Goal: Entertainment & Leisure: Consume media (video, audio)

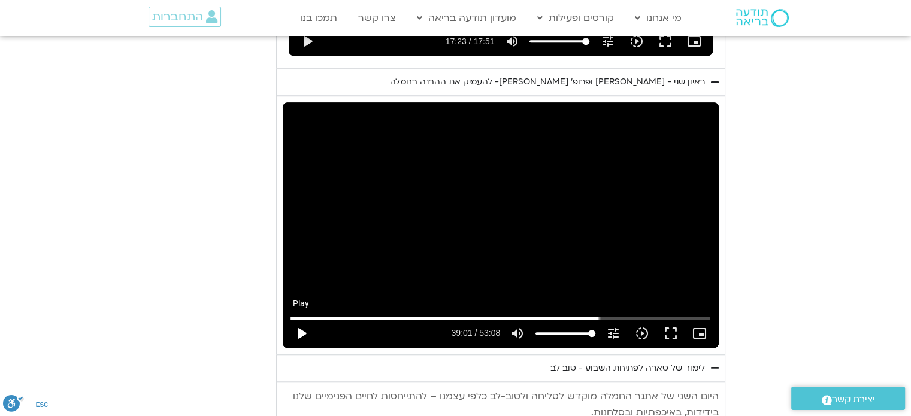
click at [302, 319] on button "play_arrow" at bounding box center [301, 333] width 29 height 29
type input "2342.81471"
click at [300, 319] on button "pause" at bounding box center [301, 333] width 29 height 29
click at [296, 319] on button "play_arrow" at bounding box center [301, 333] width 29 height 29
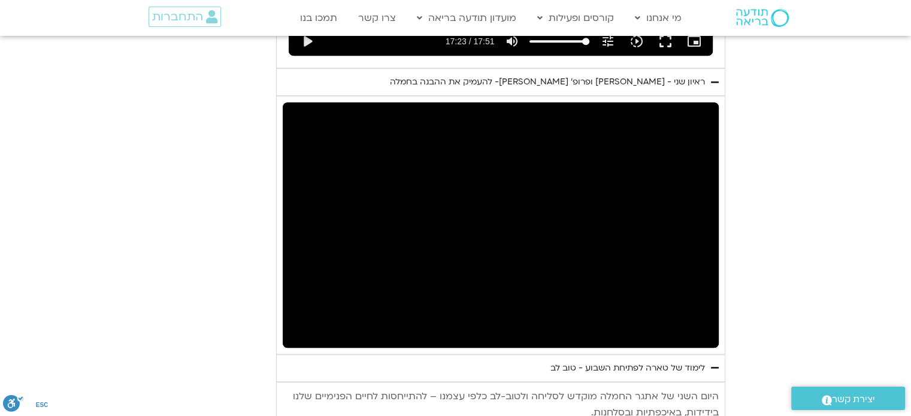
click at [287, 319] on button "pause" at bounding box center [301, 333] width 29 height 29
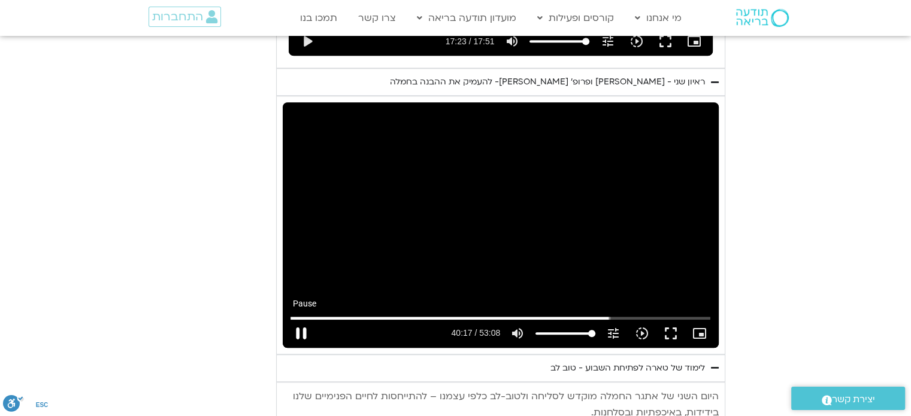
click at [302, 319] on button "pause" at bounding box center [301, 333] width 29 height 29
click at [287, 319] on button "play_arrow" at bounding box center [301, 333] width 29 height 29
click at [303, 319] on button "pause" at bounding box center [301, 333] width 29 height 29
click at [296, 319] on button "play_arrow" at bounding box center [301, 333] width 29 height 29
click at [302, 319] on button "pause" at bounding box center [301, 333] width 29 height 29
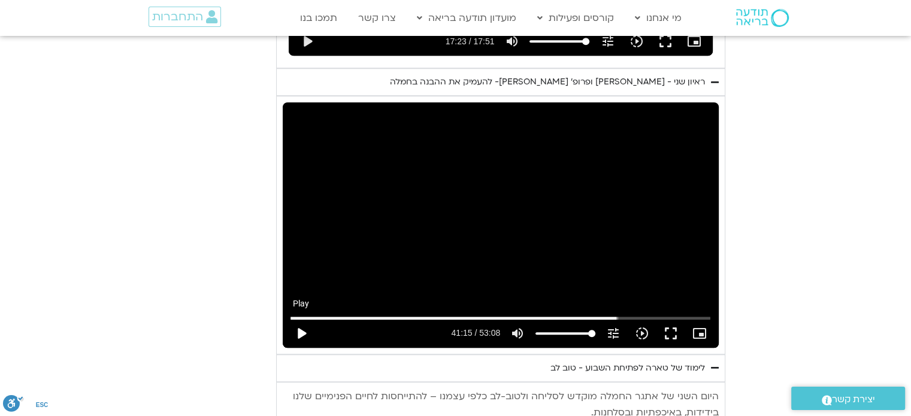
click at [302, 319] on button "play_arrow" at bounding box center [301, 333] width 29 height 29
click at [301, 319] on button "pause" at bounding box center [301, 333] width 29 height 29
click at [301, 319] on button "play_arrow" at bounding box center [301, 333] width 29 height 29
click at [299, 319] on button "pause" at bounding box center [301, 333] width 29 height 29
type input "3099.666207"
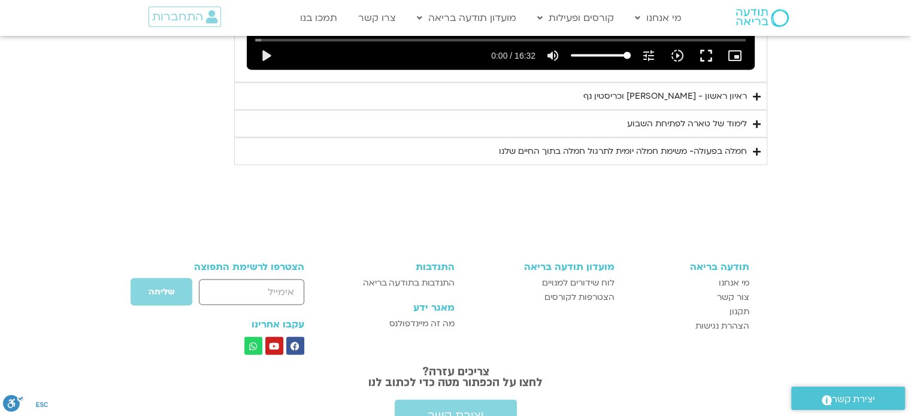
scroll to position [2591, 0]
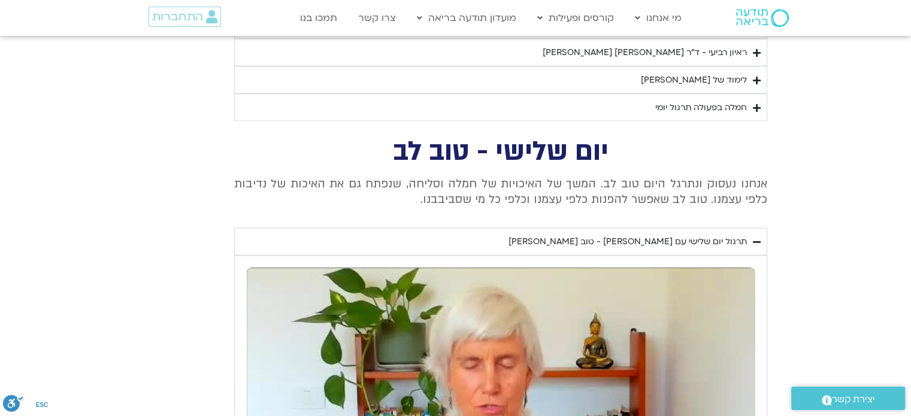
scroll to position [2396, 0]
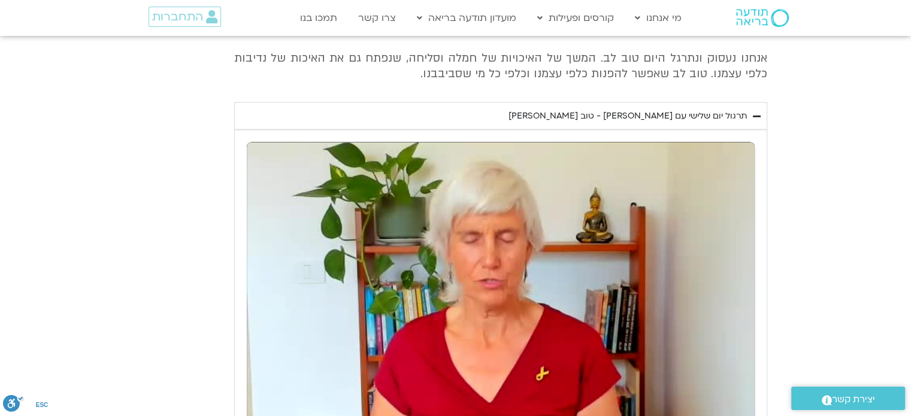
scroll to position [2455, 0]
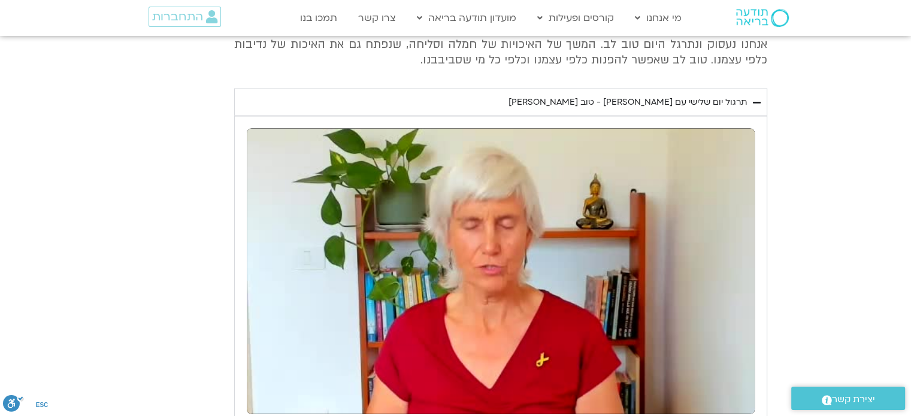
type input "40.254037"
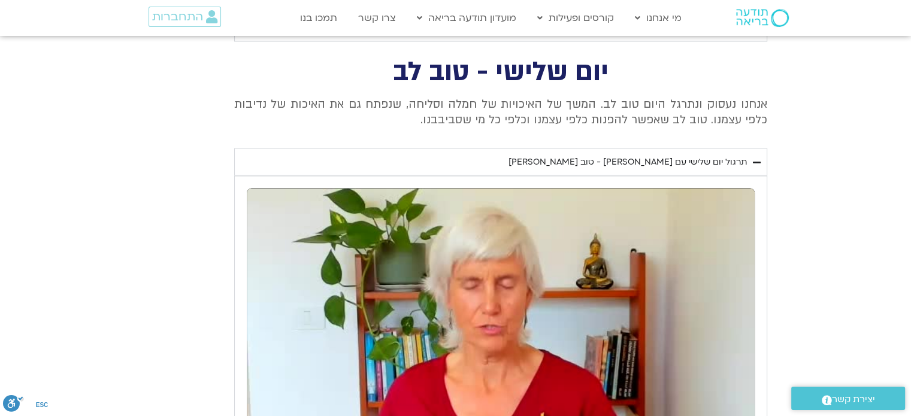
scroll to position [2515, 0]
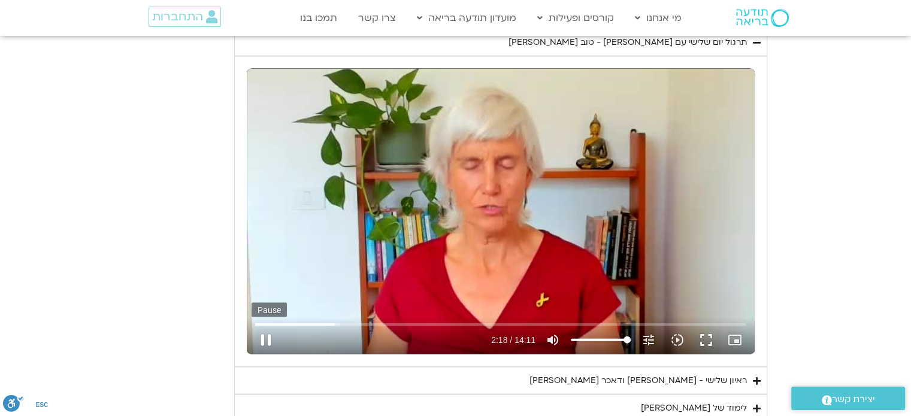
click at [269, 326] on button "pause" at bounding box center [266, 340] width 29 height 29
click at [267, 326] on button "play_arrow" at bounding box center [266, 340] width 29 height 29
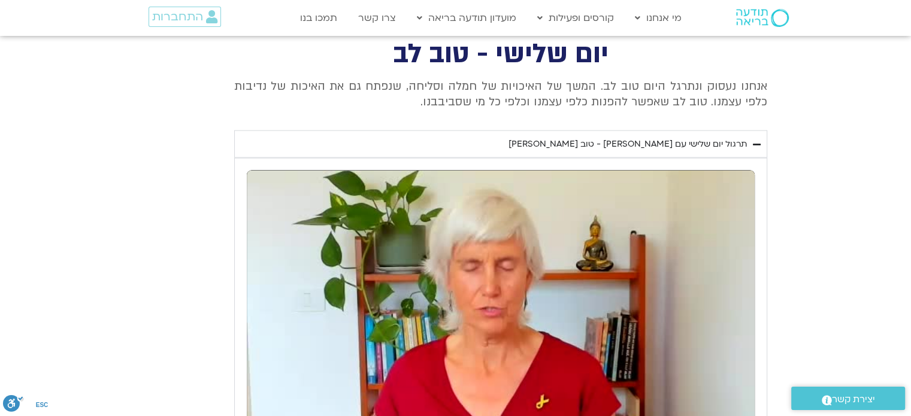
scroll to position [2396, 0]
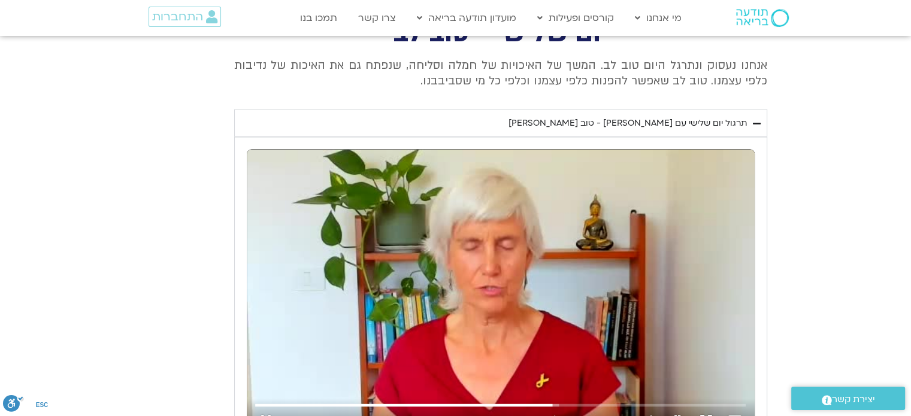
scroll to position [2455, 0]
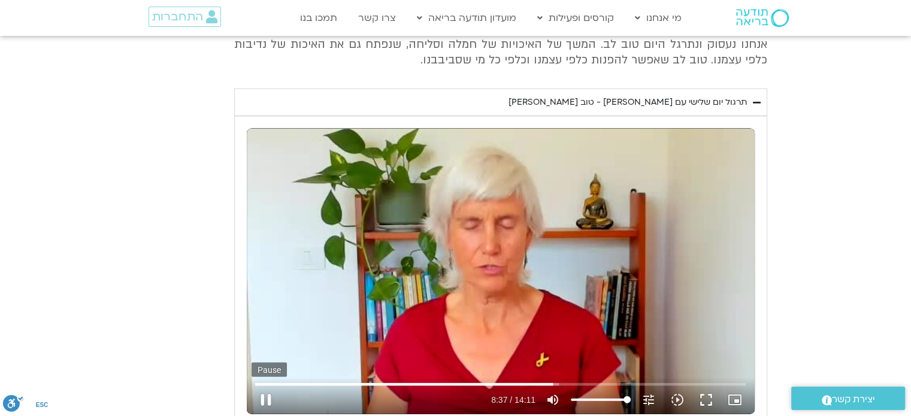
click at [265, 386] on button "pause" at bounding box center [266, 400] width 29 height 29
type input "517.349129"
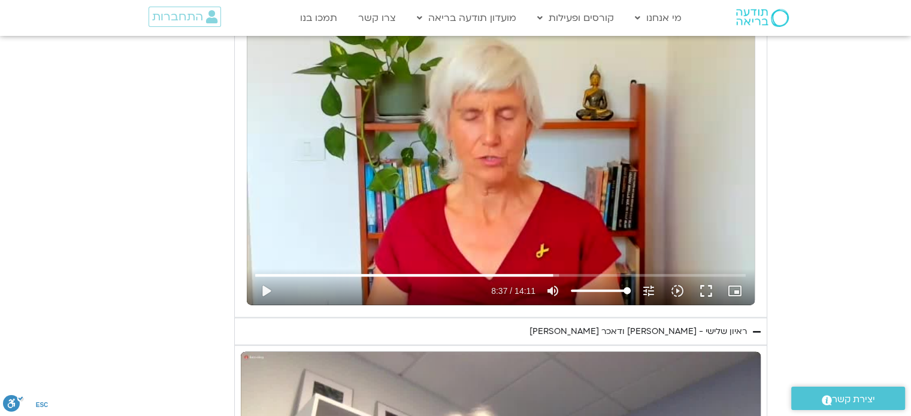
scroll to position [2755, 0]
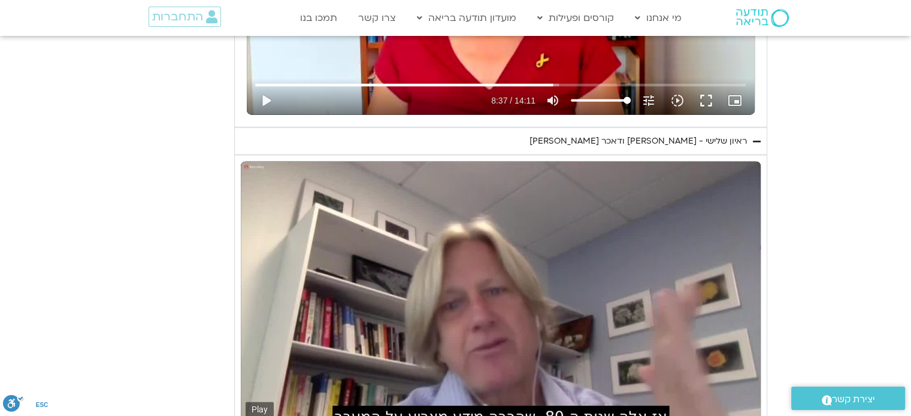
type input "2.108428"
type input "51.592907"
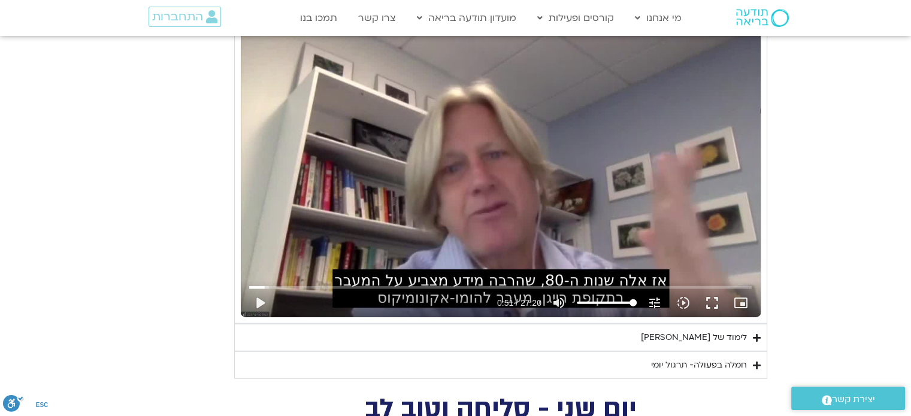
scroll to position [2935, 0]
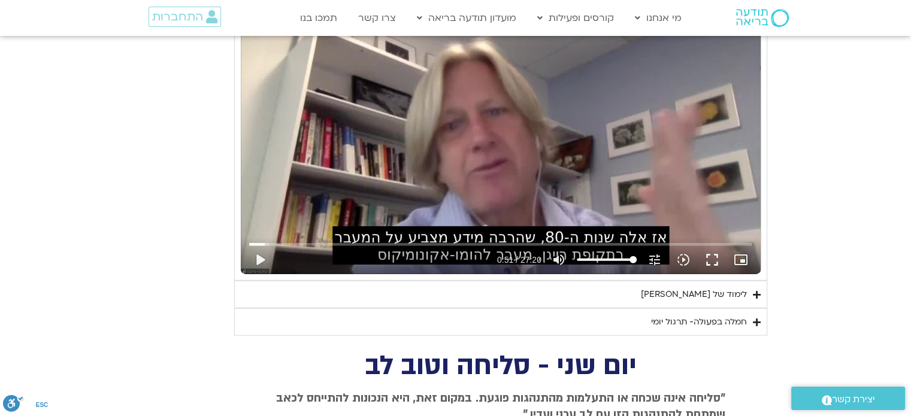
click at [754, 318] on icon "Accordion. Open links with Enter or Space, close with Escape, and navigate with…" at bounding box center [757, 322] width 8 height 9
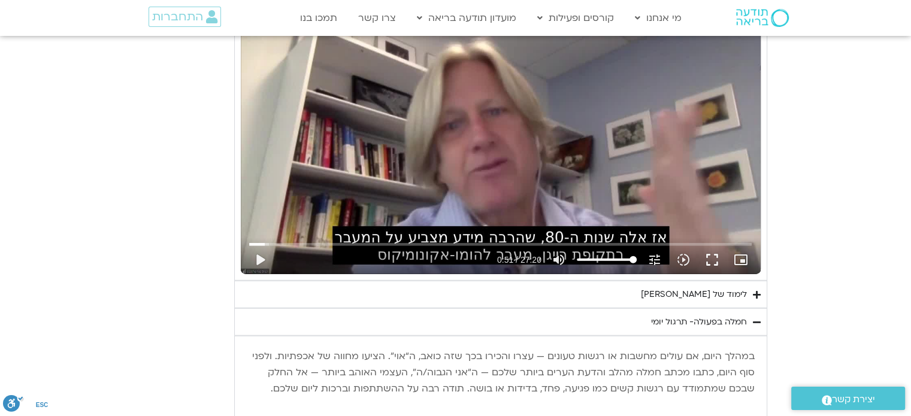
click at [754, 290] on icon "Accordion. Open links with Enter or Space, close with Escape, and navigate with…" at bounding box center [757, 294] width 8 height 9
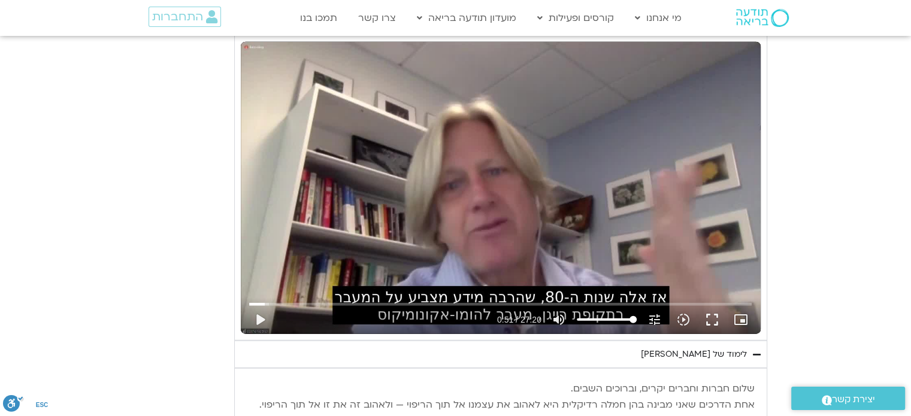
scroll to position [2695, 0]
